Goal: Task Accomplishment & Management: Manage account settings

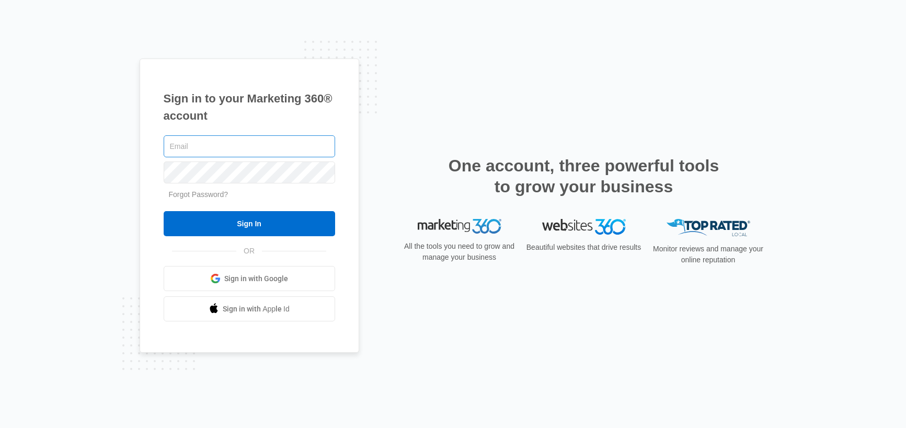
click at [224, 155] on input "text" at bounding box center [250, 146] width 172 height 22
type input "[PERSON_NAME][EMAIL_ADDRESS][PERSON_NAME][DOMAIN_NAME]"
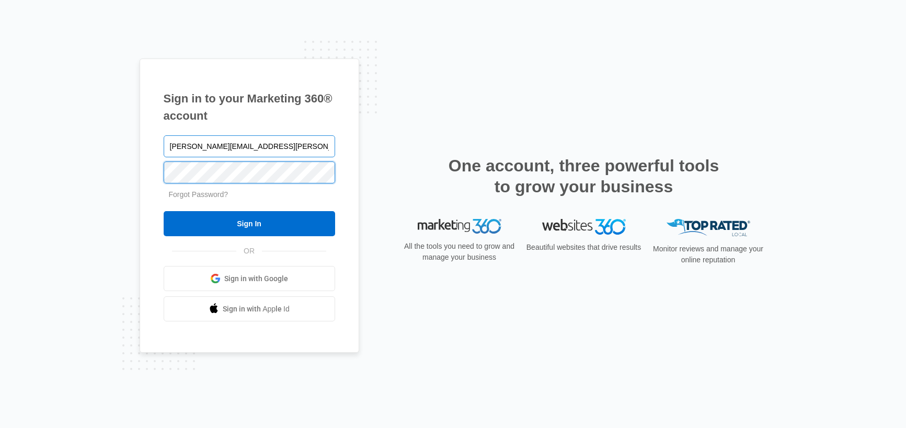
click at [164, 211] on input "Sign In" at bounding box center [250, 223] width 172 height 25
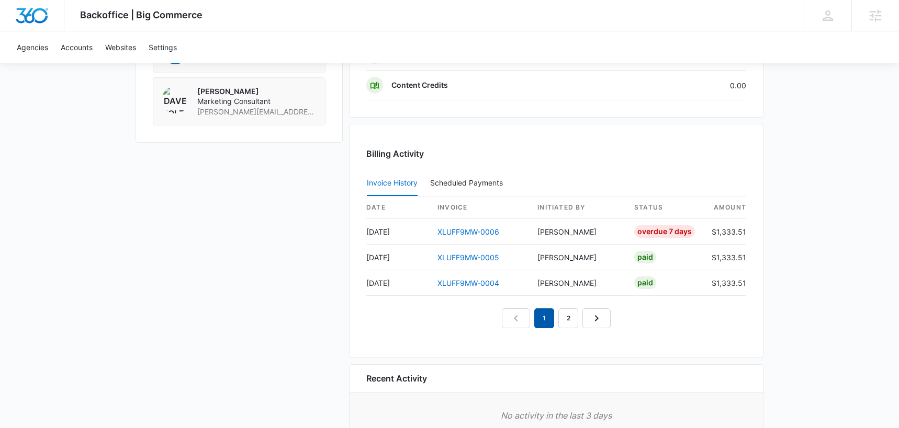
scroll to position [931, 0]
click at [569, 314] on link "2" at bounding box center [568, 317] width 20 height 20
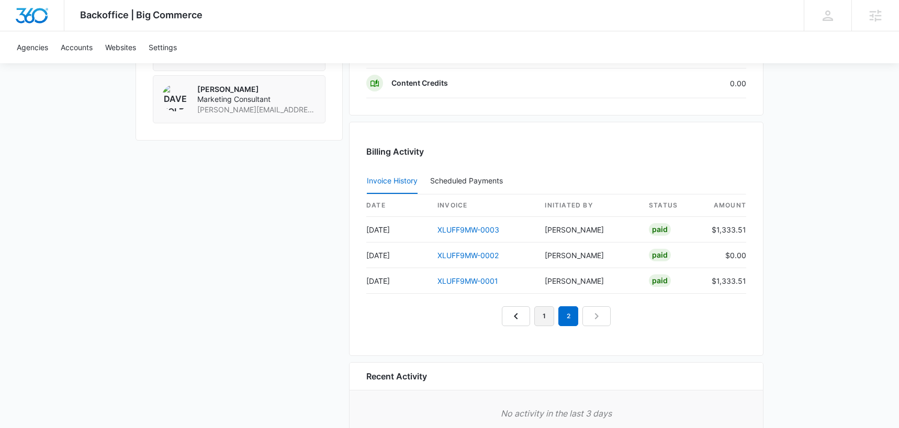
click at [541, 323] on link "1" at bounding box center [544, 317] width 20 height 20
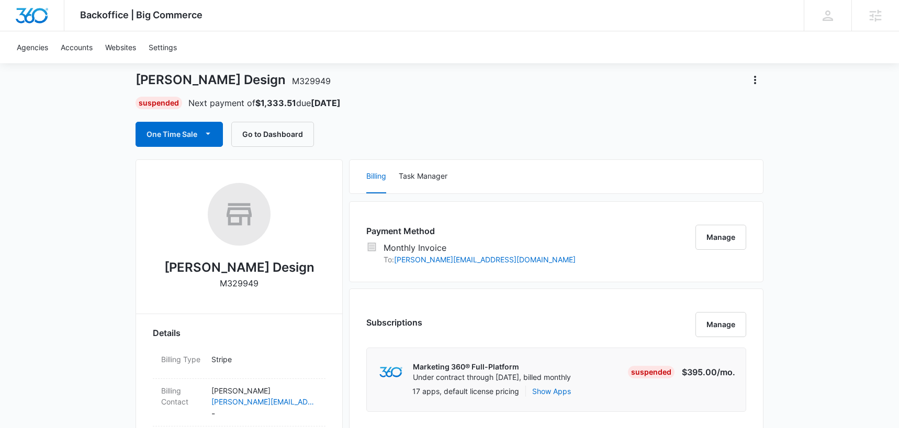
scroll to position [0, 0]
